Goal: Find specific page/section: Find specific page/section

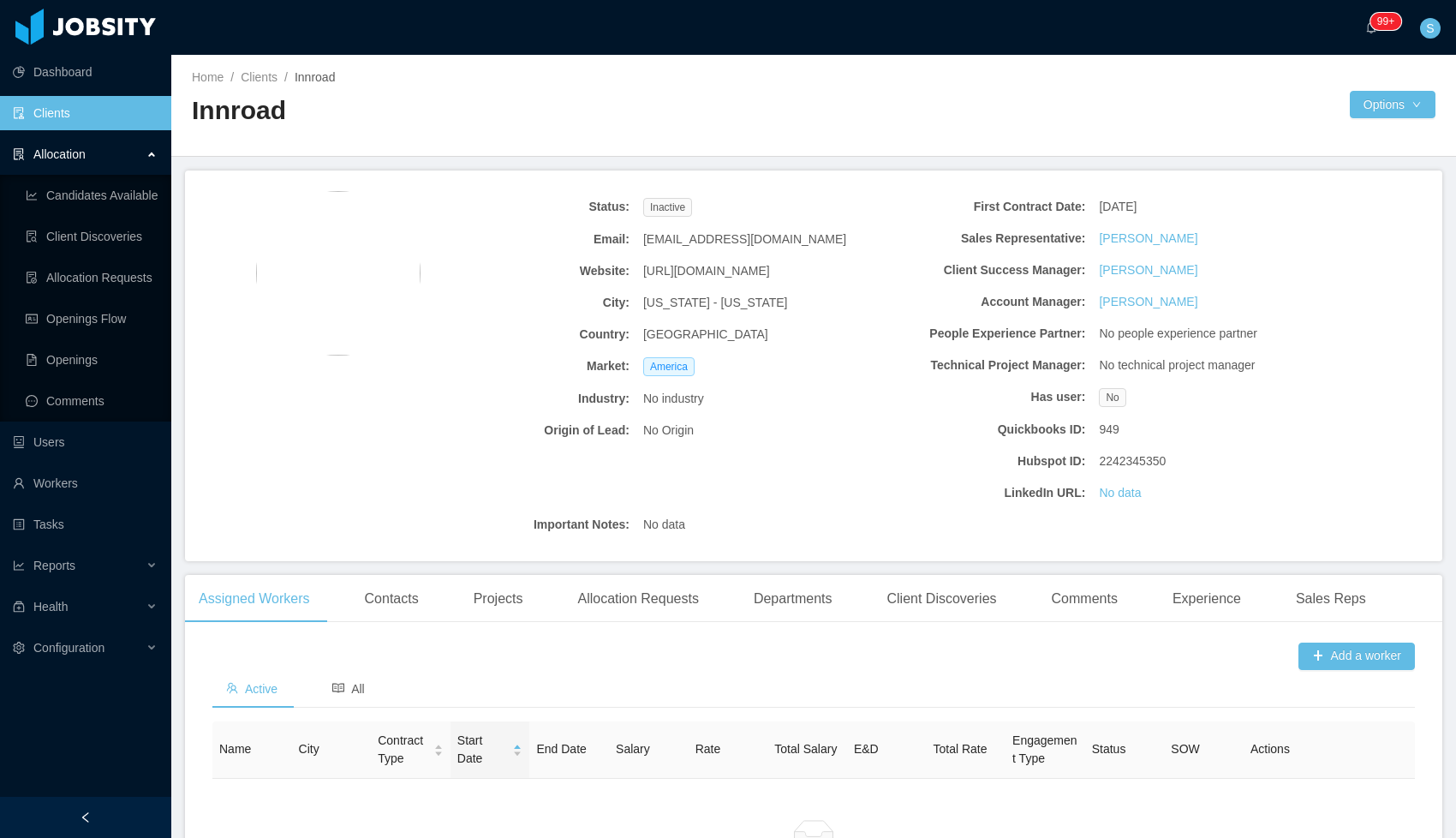
click at [60, 115] on link "Clients" at bounding box center [84, 113] width 145 height 35
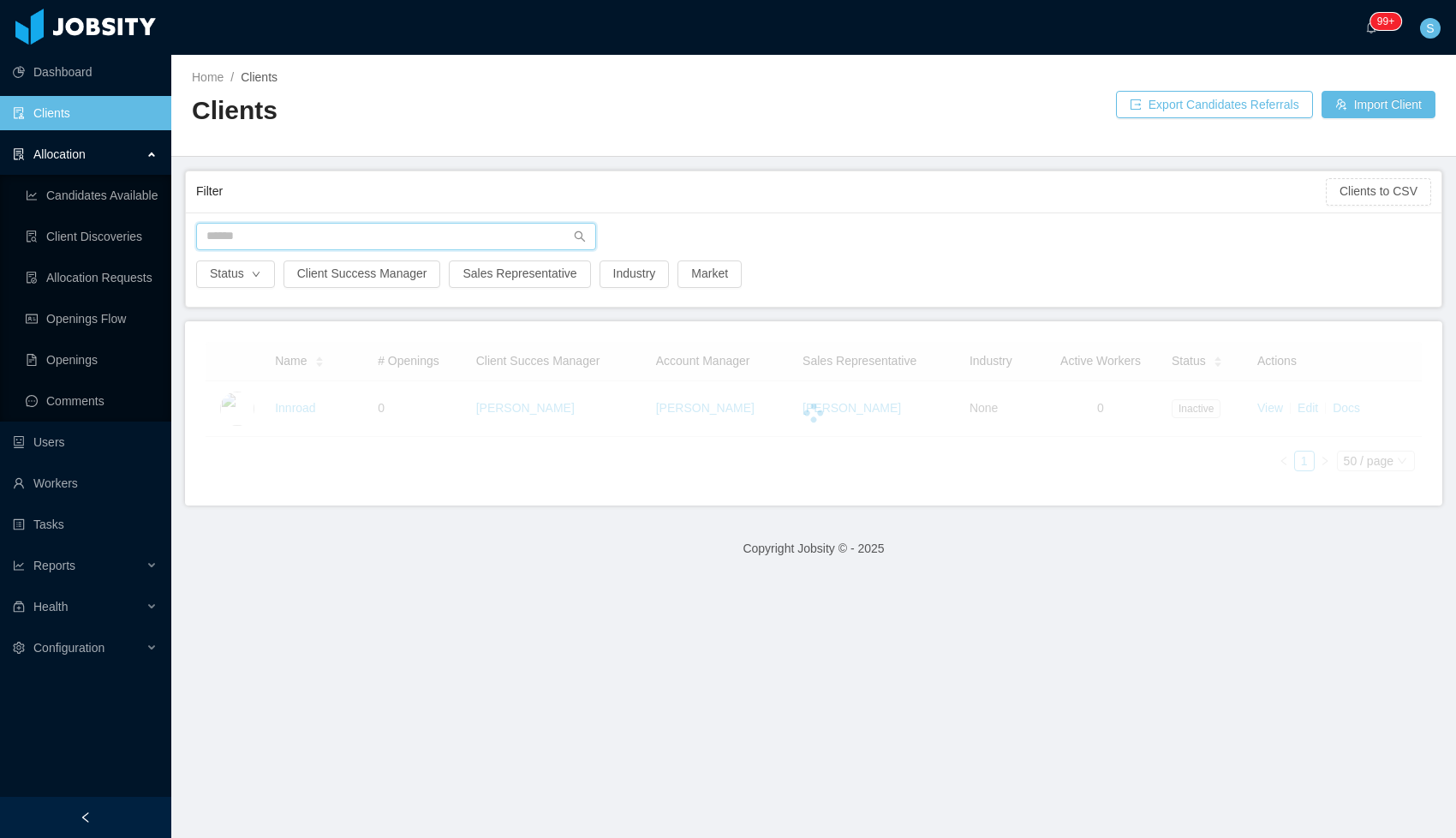
click at [235, 227] on input "text" at bounding box center [395, 236] width 400 height 28
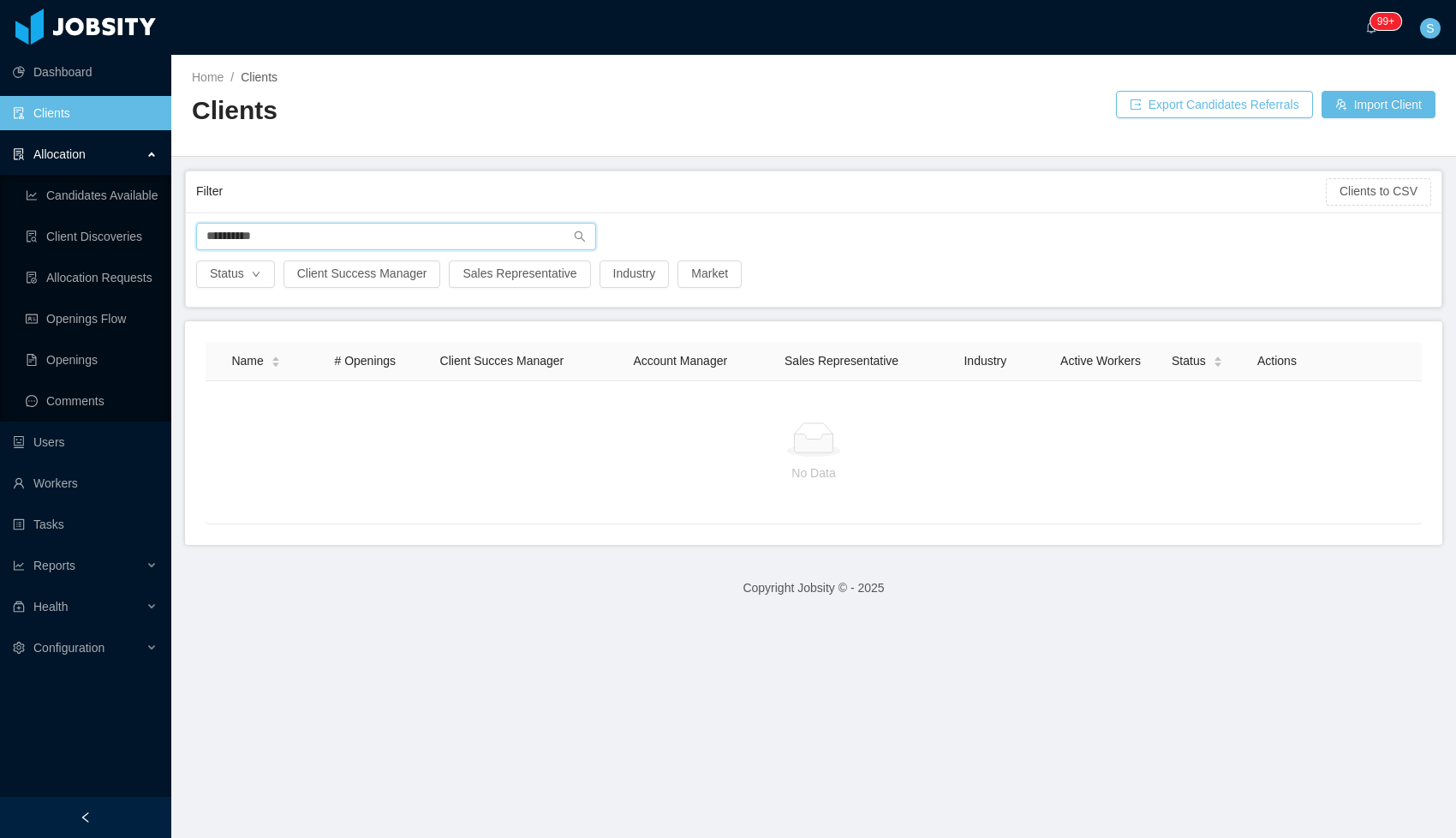
type input "**********"
